Goal: Task Accomplishment & Management: Manage account settings

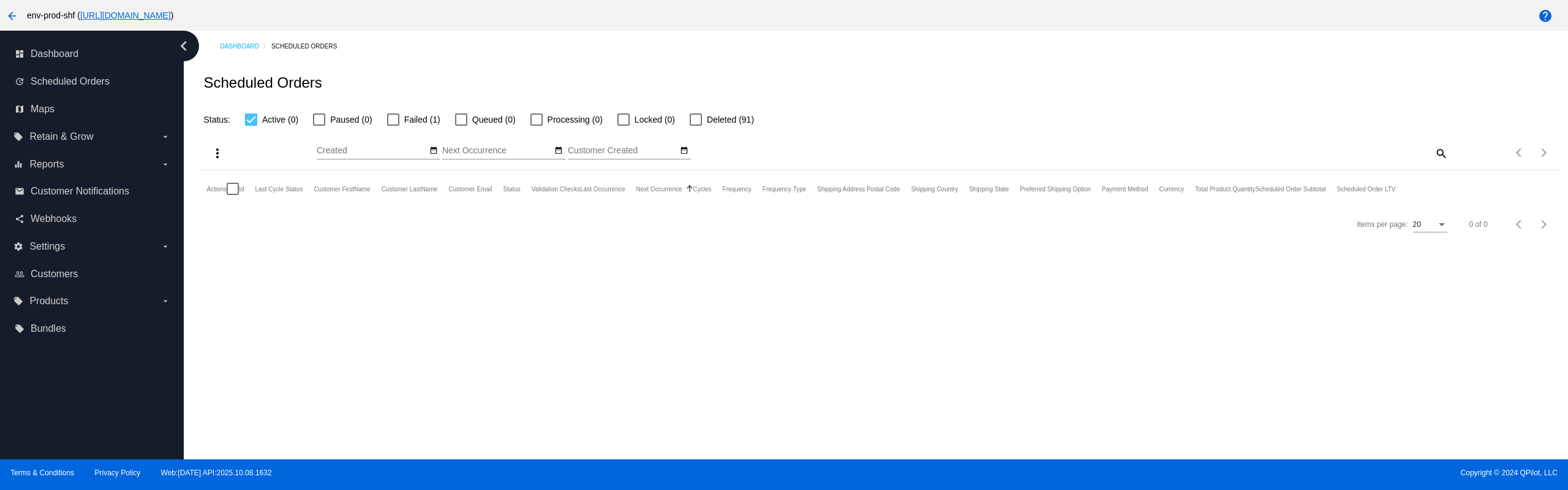
click at [391, 121] on div at bounding box center [393, 120] width 12 height 12
click at [392, 126] on input "Failed (1)" at bounding box center [392, 126] width 1 height 1
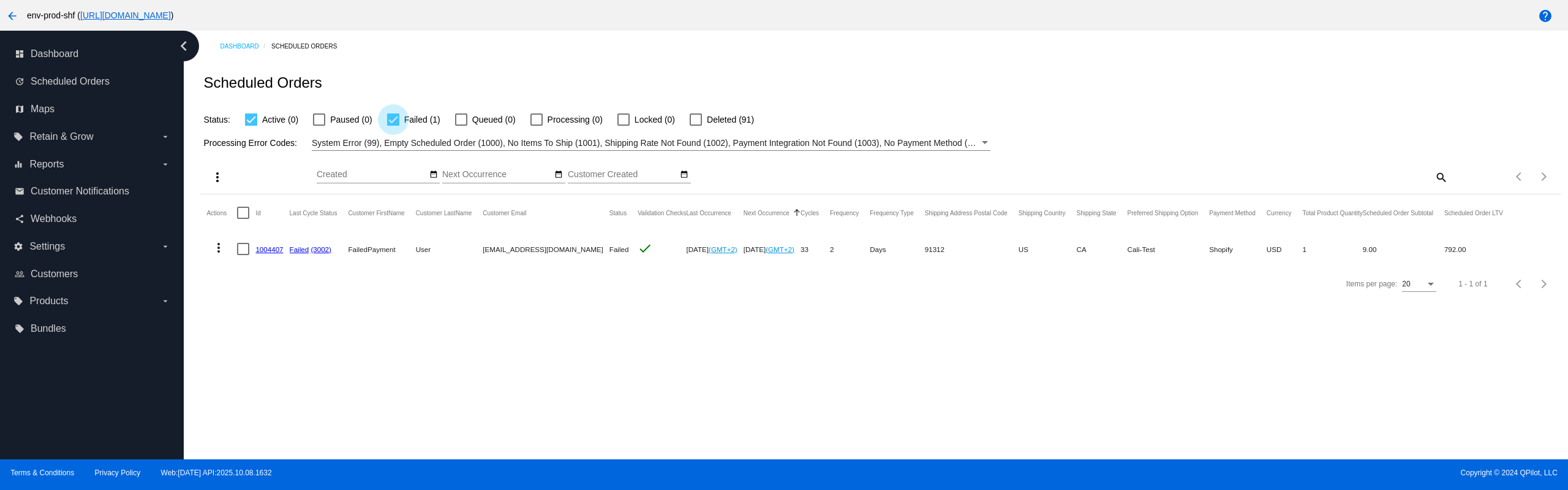
click at [395, 118] on div at bounding box center [393, 120] width 12 height 12
click at [393, 126] on input "Failed (1)" at bounding box center [392, 126] width 1 height 1
checkbox input "false"
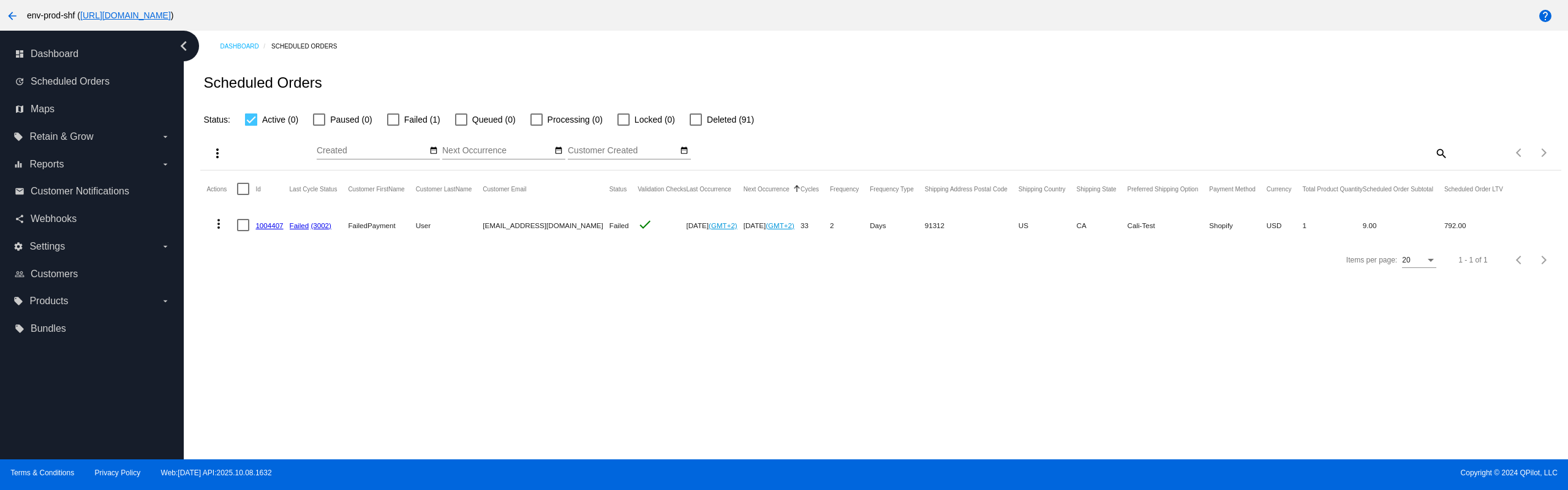
click at [431, 56] on div "Dashboard Scheduled Orders Scheduled Orders Status: Active (0) Paused (0) Faile…" at bounding box center [880, 154] width 1375 height 246
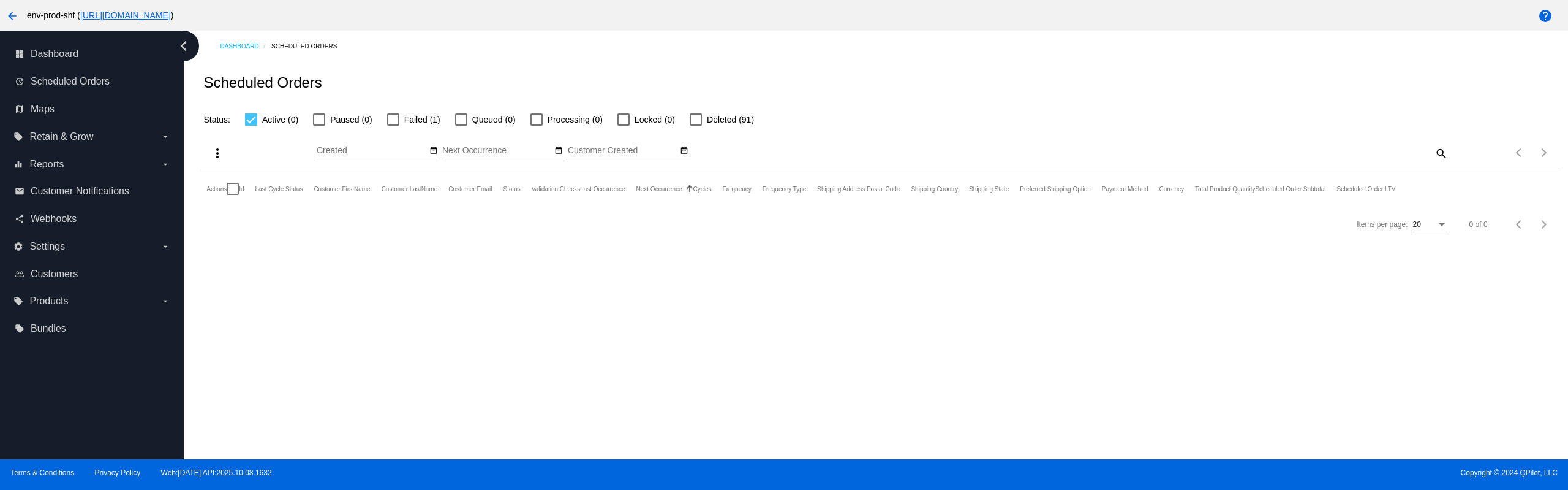
click at [440, 44] on div "Dashboard Scheduled Orders" at bounding box center [890, 47] width 1341 height 19
